Goal: Check status: Check status

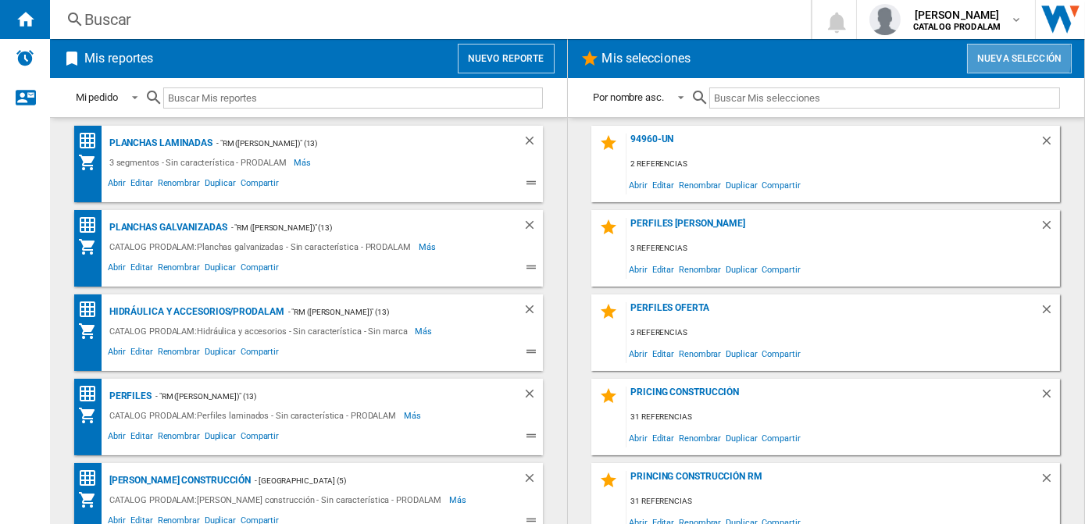
click at [1016, 56] on button "Nueva selección" at bounding box center [1019, 59] width 105 height 30
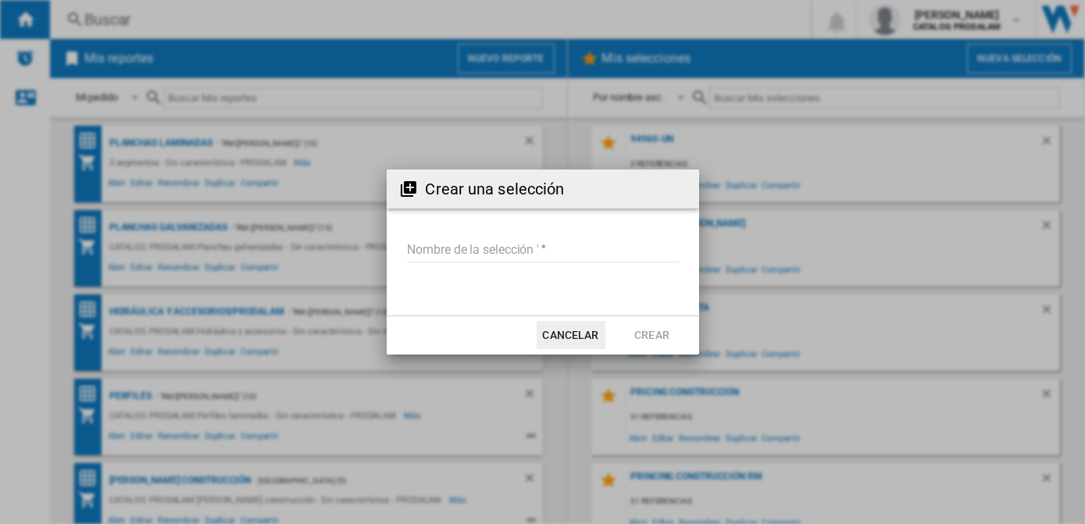
click at [576, 333] on button "Cancelar" at bounding box center [571, 335] width 69 height 28
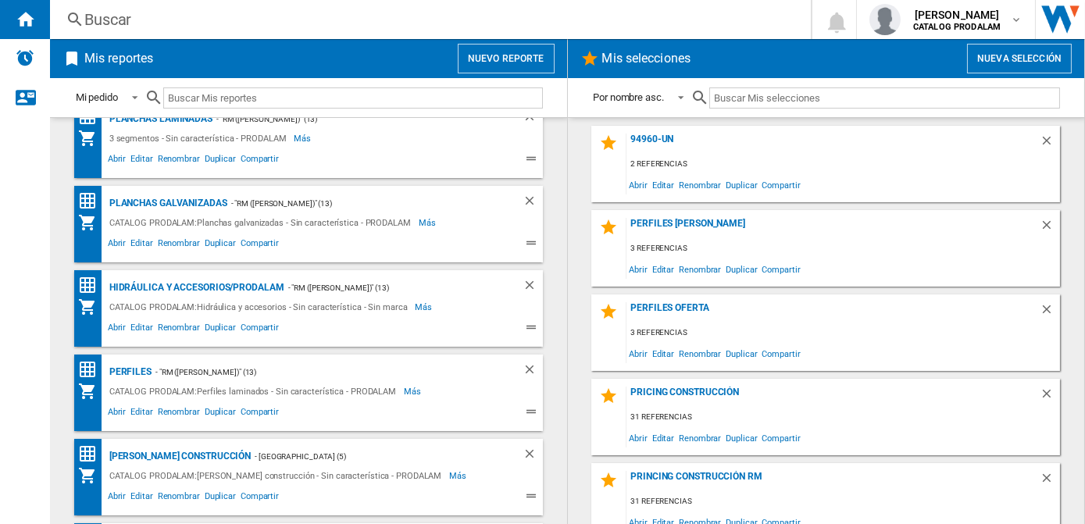
scroll to position [30, 0]
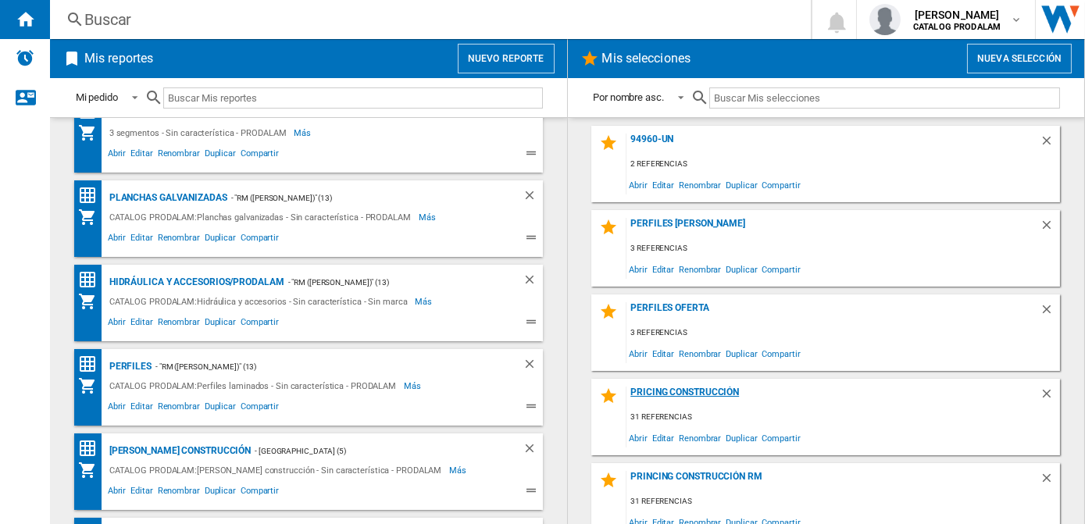
click at [699, 392] on div "Pricing Construcción" at bounding box center [832, 397] width 413 height 21
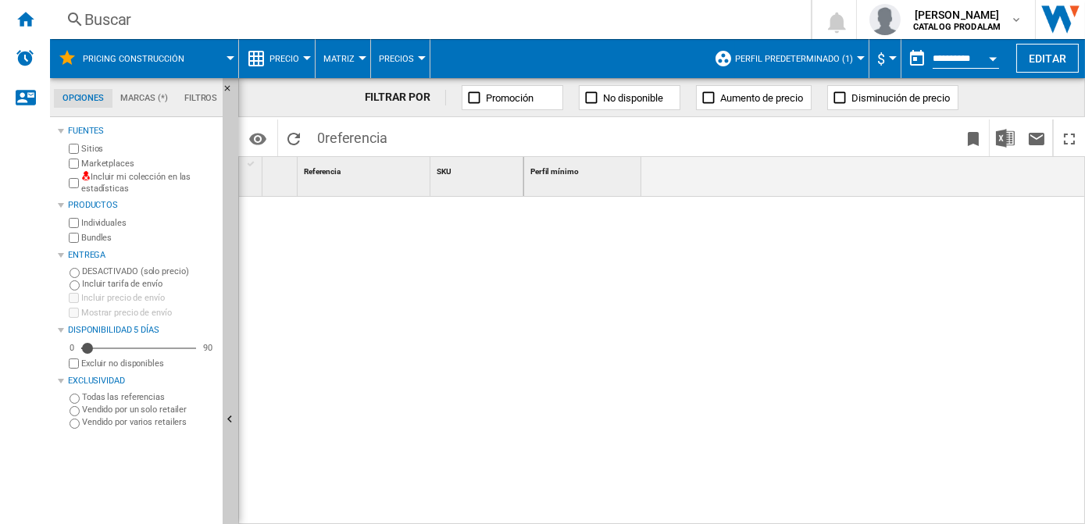
click at [825, 61] on span "Perfil predeterminado (1)" at bounding box center [794, 59] width 118 height 10
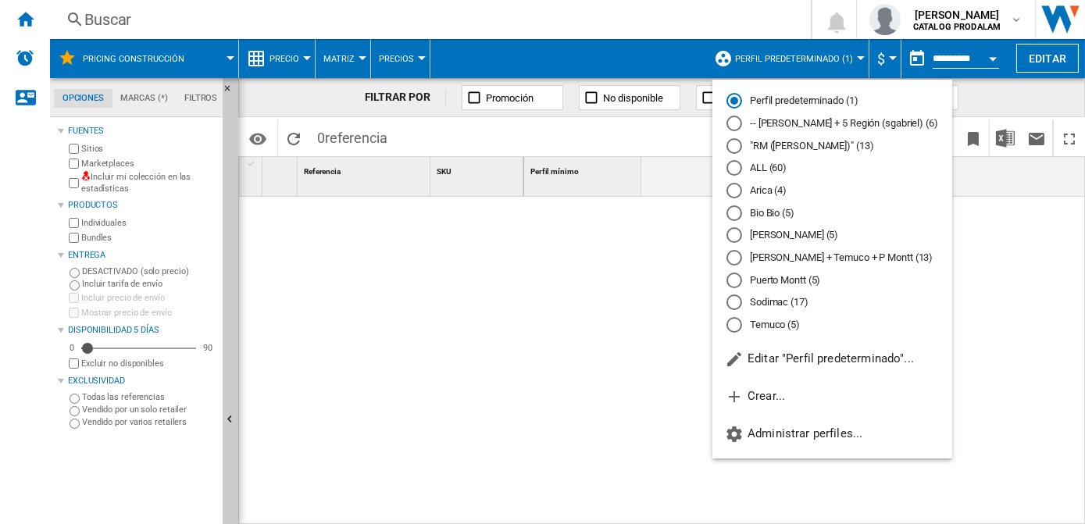
click at [769, 195] on md-radio-button "Arica (4)" at bounding box center [832, 191] width 212 height 15
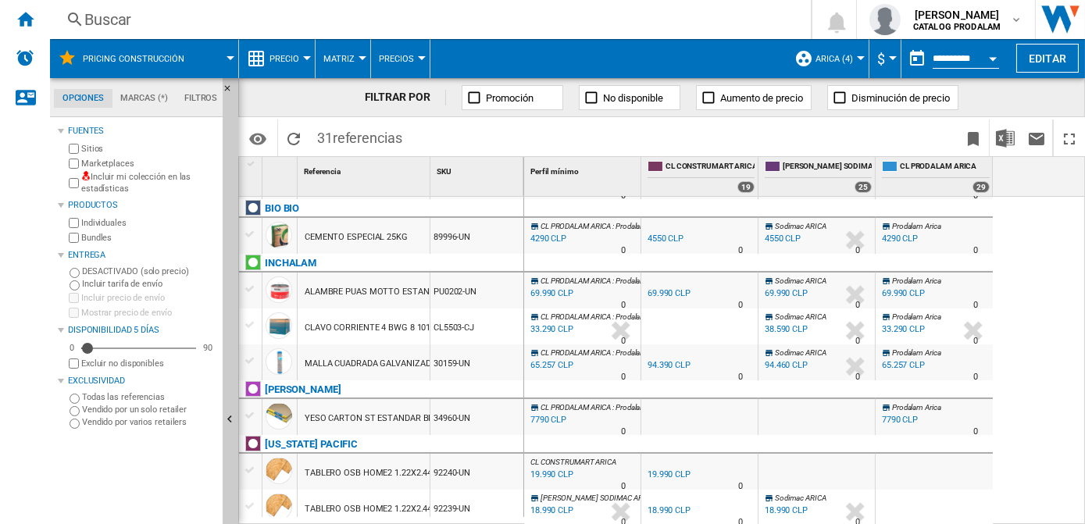
scroll to position [114, 0]
